Goal: Task Accomplishment & Management: Use online tool/utility

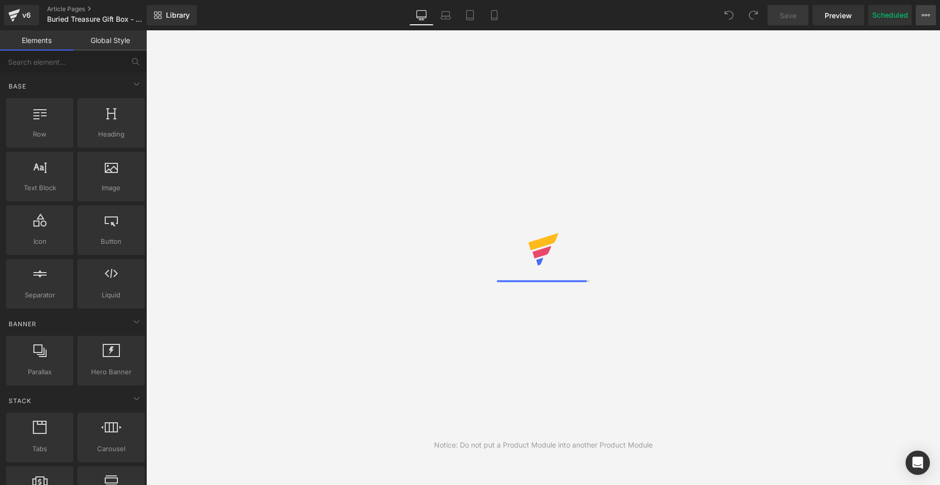
click at [919, 19] on button "View Live Page View with current Template Save Template to Library Schedule Pub…" at bounding box center [926, 15] width 20 height 20
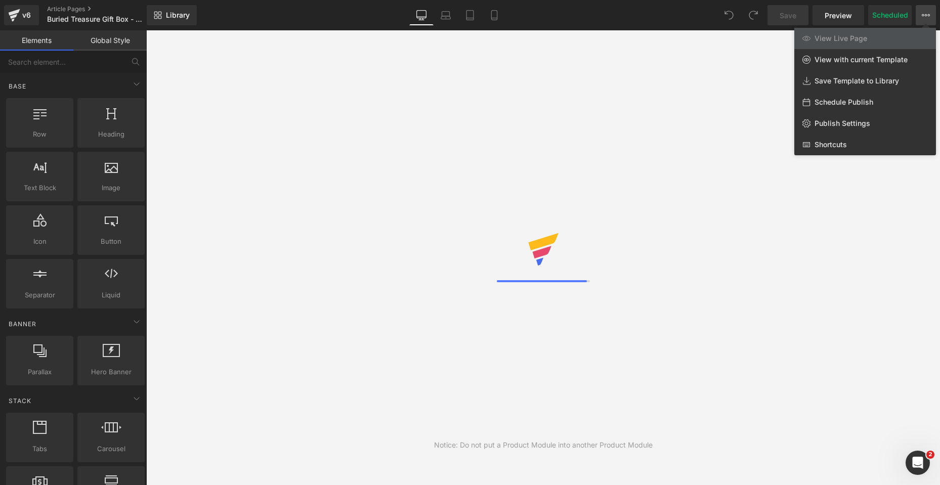
click at [919, 18] on button "View Live Page View with current Template Save Template to Library Schedule Pub…" at bounding box center [926, 15] width 20 height 20
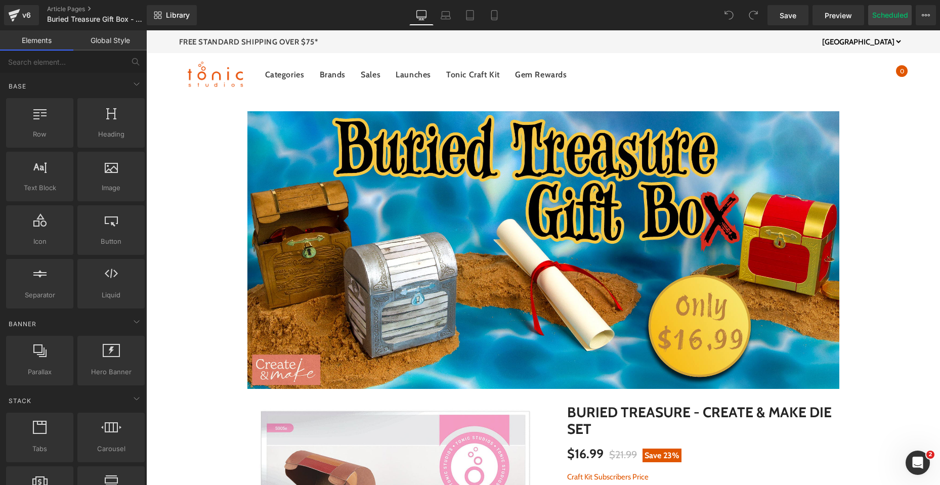
click at [891, 16] on button "Scheduled" at bounding box center [890, 15] width 44 height 20
select select
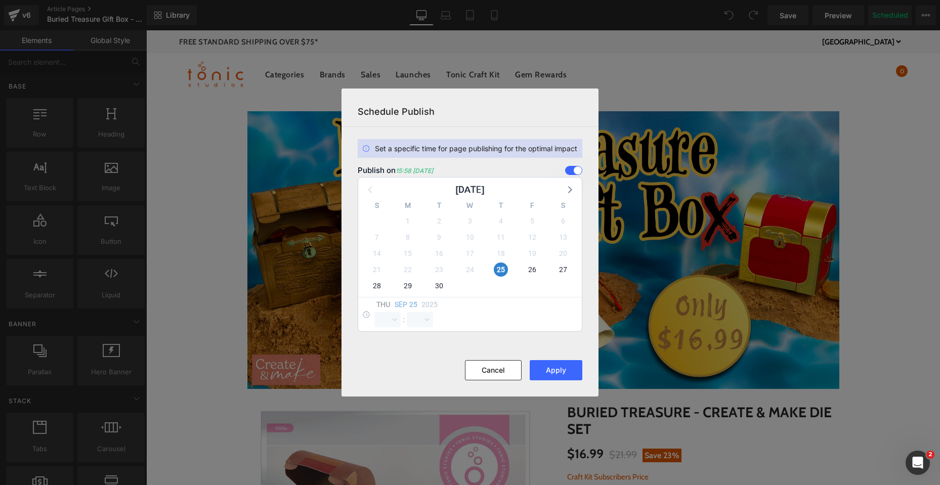
click at [573, 170] on span at bounding box center [573, 170] width 17 height 9
click at [0, 0] on input "checkbox" at bounding box center [0, 0] width 0 height 0
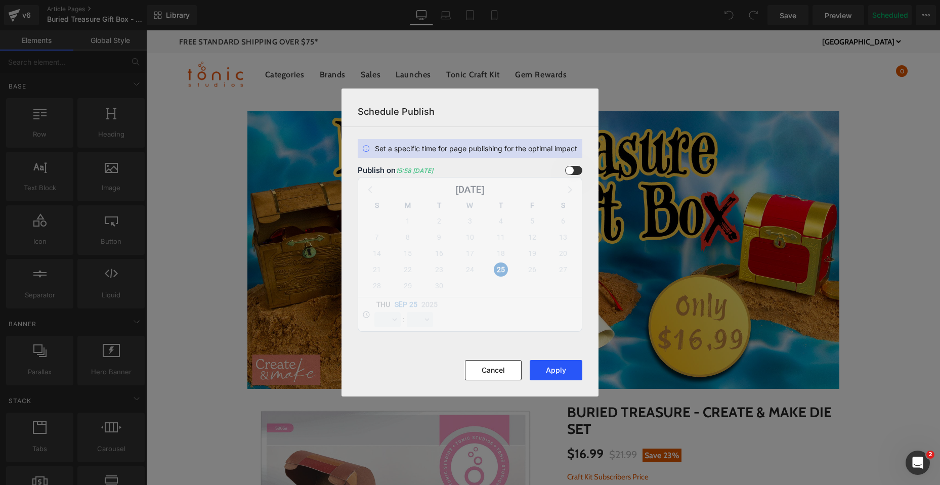
click at [552, 370] on button "Apply" at bounding box center [556, 370] width 53 height 20
drag, startPoint x: 930, startPoint y: 109, endPoint x: 785, endPoint y: 79, distance: 147.8
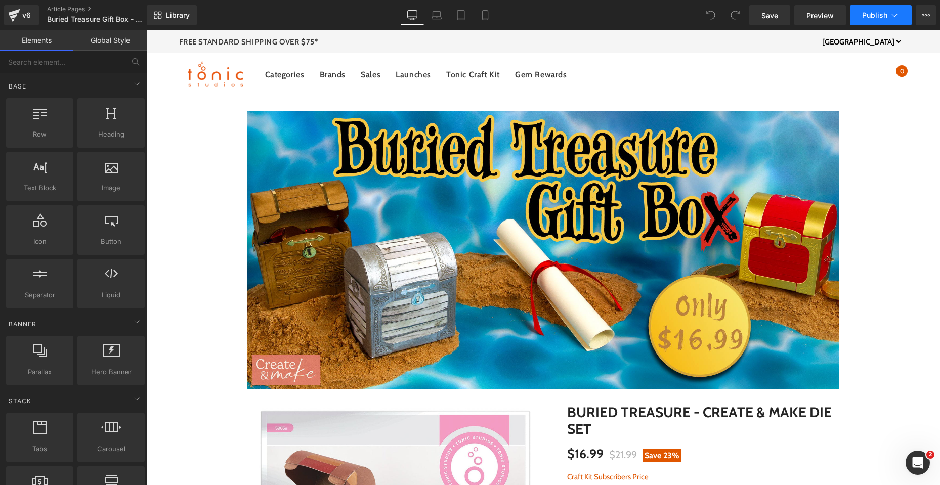
click at [865, 16] on span "Publish" at bounding box center [874, 15] width 25 height 8
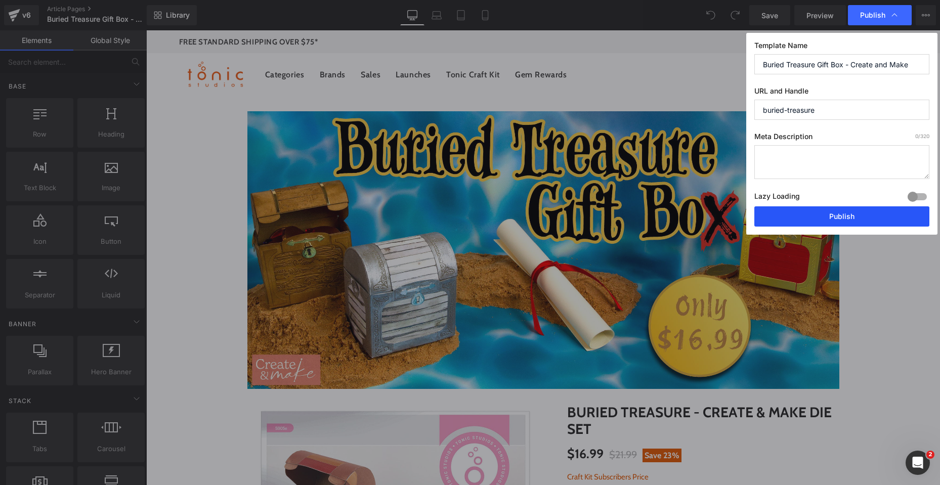
click at [843, 220] on button "Publish" at bounding box center [841, 216] width 175 height 20
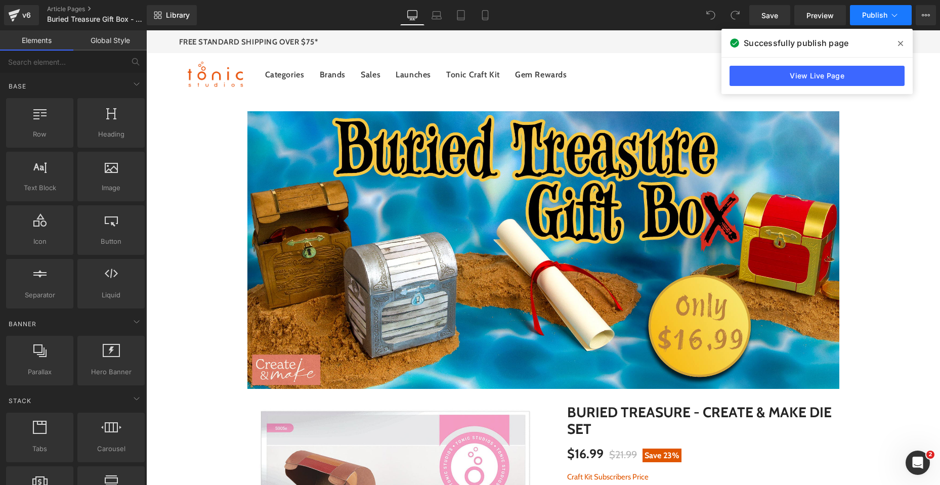
click at [897, 9] on button "Publish" at bounding box center [881, 15] width 62 height 20
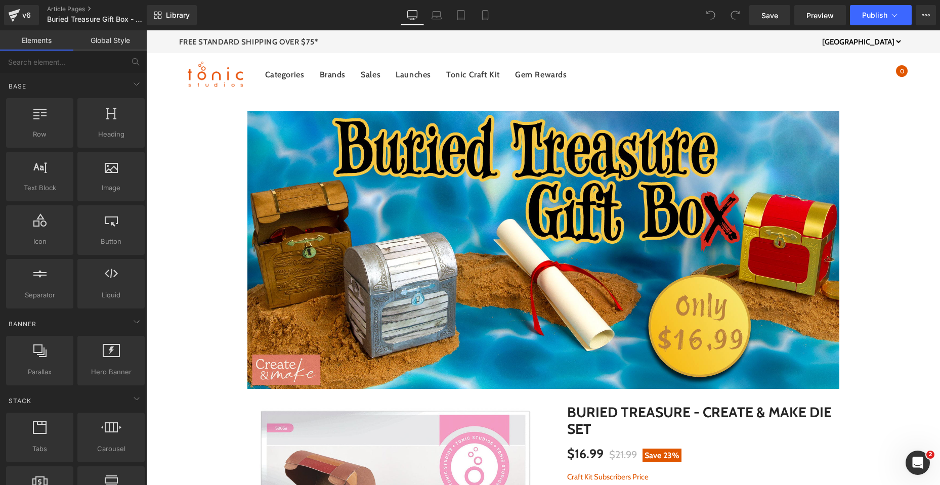
click at [927, 15] on icon at bounding box center [926, 15] width 3 height 2
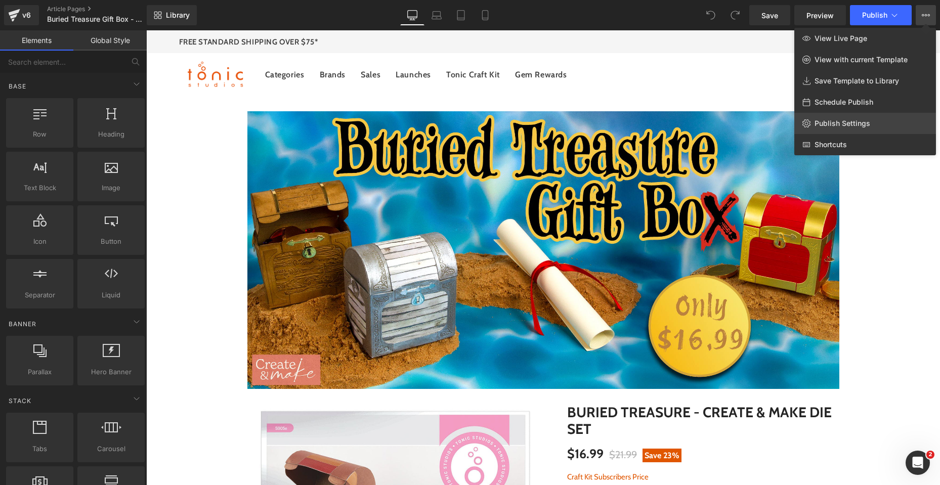
click at [876, 124] on link "Publish Settings" at bounding box center [865, 123] width 142 height 21
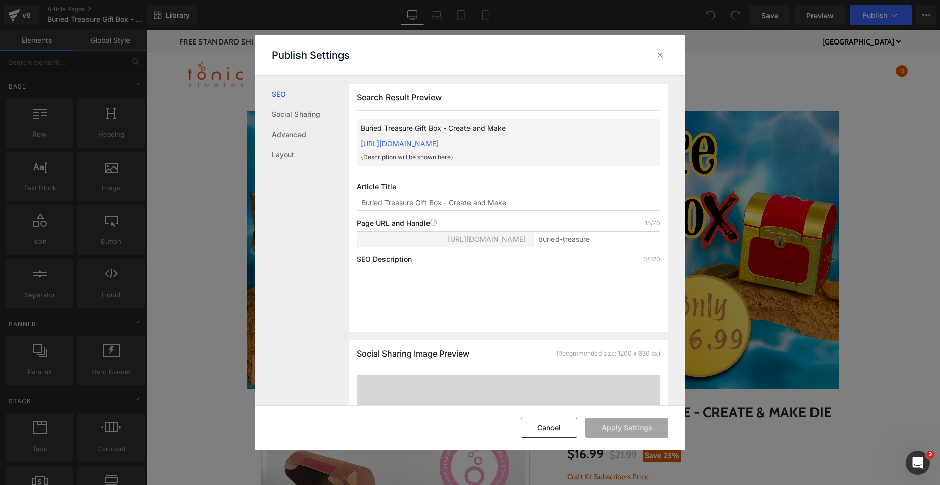
click at [481, 239] on span "[URL][DOMAIN_NAME]" at bounding box center [487, 239] width 78 height 8
click at [448, 238] on span "[URL][DOMAIN_NAME]" at bounding box center [487, 239] width 78 height 8
drag, startPoint x: 655, startPoint y: 56, endPoint x: 589, endPoint y: 46, distance: 66.5
click at [655, 56] on icon at bounding box center [660, 55] width 10 height 10
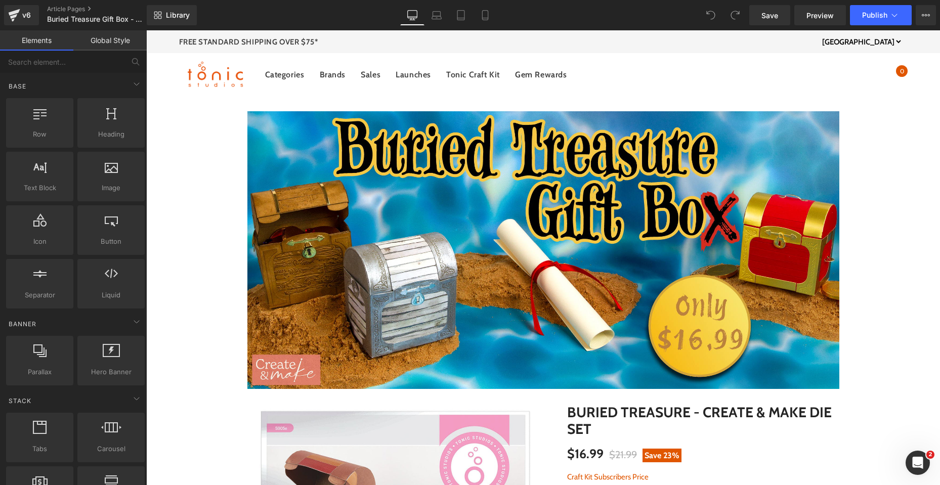
click at [798, 70] on div "× My Account × Email Address * Password * Login Forgot your password? Create Ac…" at bounding box center [816, 74] width 182 height 43
click at [69, 3] on div "v6 Article Pages Buried Treasure Gift Box - Create and Make" at bounding box center [73, 15] width 147 height 30
click at [69, 8] on link "Article Pages" at bounding box center [105, 9] width 116 height 8
